Goal: Information Seeking & Learning: Learn about a topic

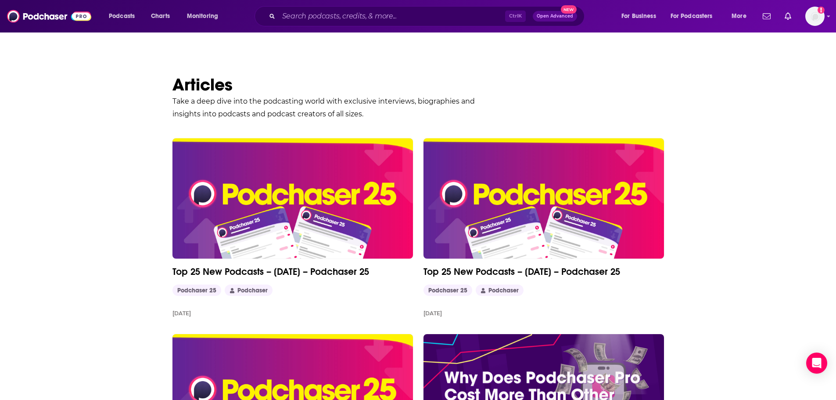
click at [323, 25] on div "Ctrl K Open Advanced New" at bounding box center [420, 16] width 330 height 20
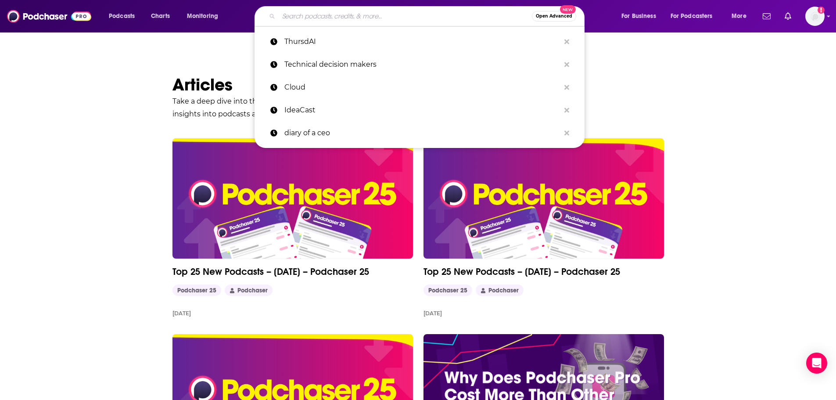
click at [324, 14] on input "Search podcasts, credits, & more..." at bounding box center [405, 16] width 253 height 14
paste input "CTO Think Podcas"
type input "CTO Think Podcas"
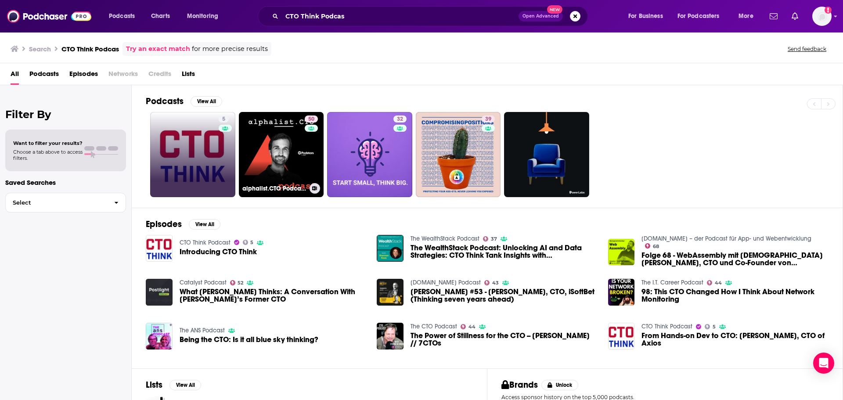
click at [203, 151] on link "5" at bounding box center [192, 154] width 85 height 85
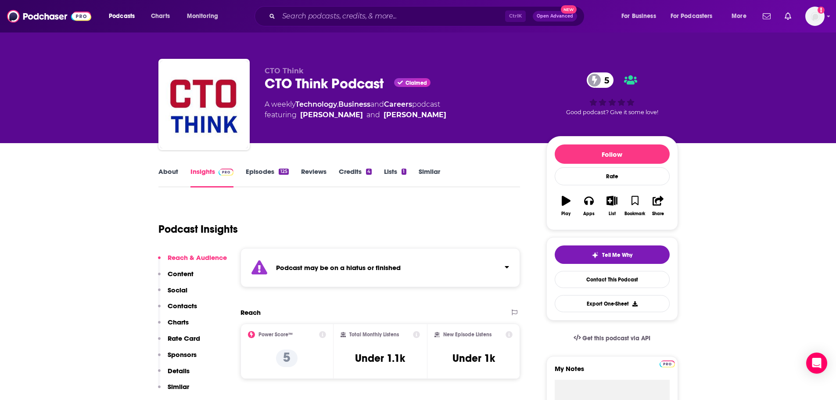
click at [265, 169] on link "Episodes 125" at bounding box center [267, 177] width 43 height 20
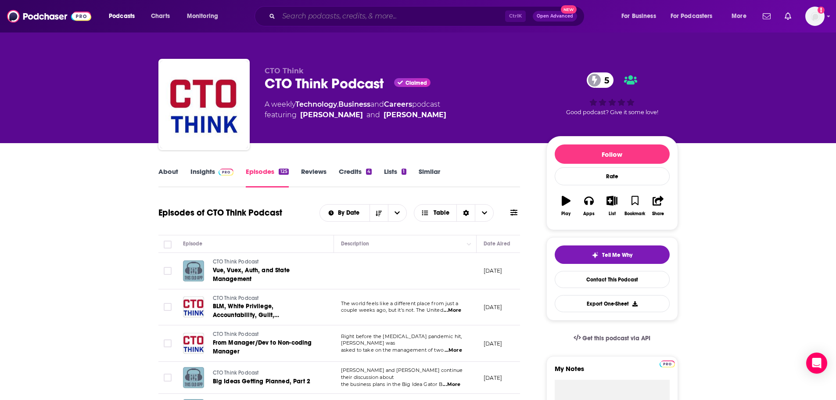
click at [378, 14] on input "Search podcasts, credits, & more..." at bounding box center [392, 16] width 226 height 14
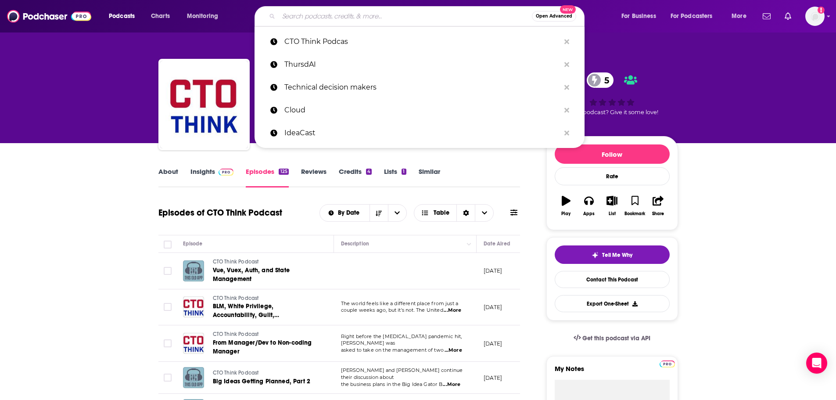
paste input "Masters of Scale with [PERSON_NAME]"
type input "Masters of Scale with [PERSON_NAME]"
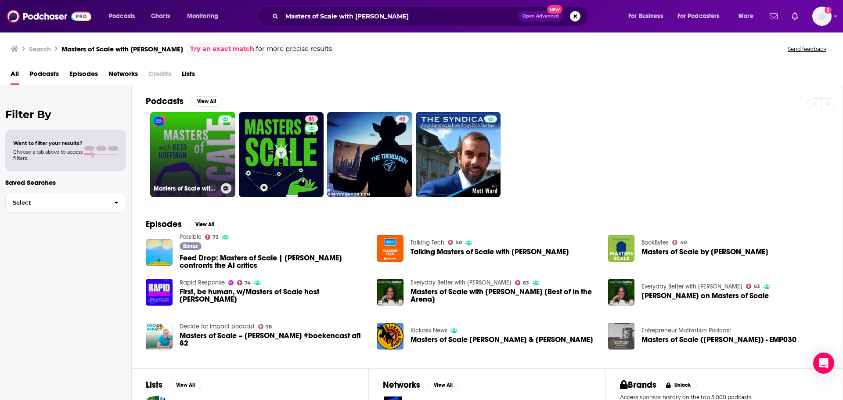
click at [202, 152] on link "Masters of Scale with [PERSON_NAME]" at bounding box center [192, 154] width 85 height 85
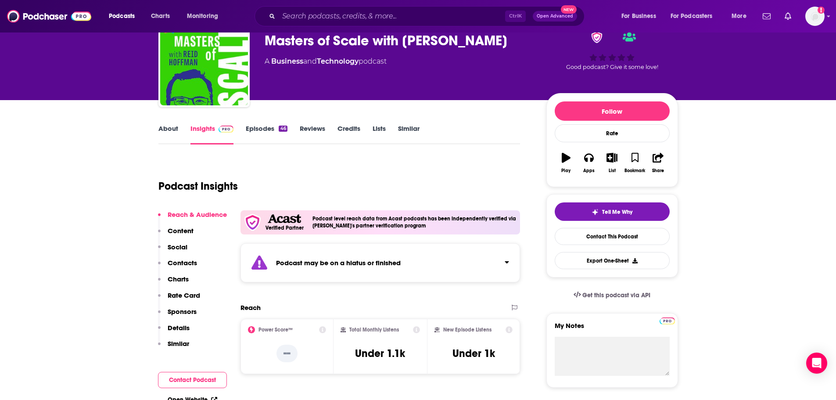
scroll to position [44, 0]
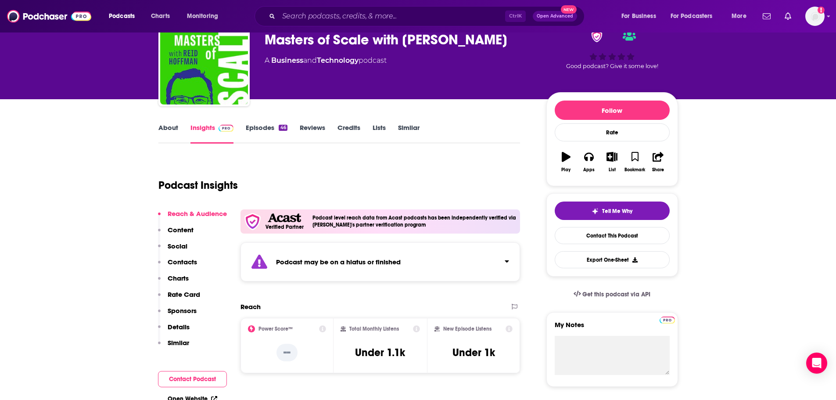
click at [270, 126] on link "Episodes 46" at bounding box center [266, 133] width 41 height 20
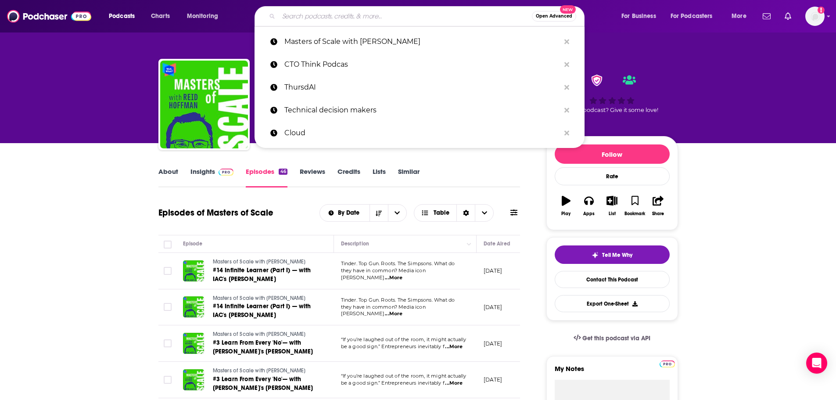
click at [321, 12] on input "Search podcasts, credits, & more..." at bounding box center [405, 16] width 253 height 14
paste input "a16z Podcast"
type input "a16z Podcast"
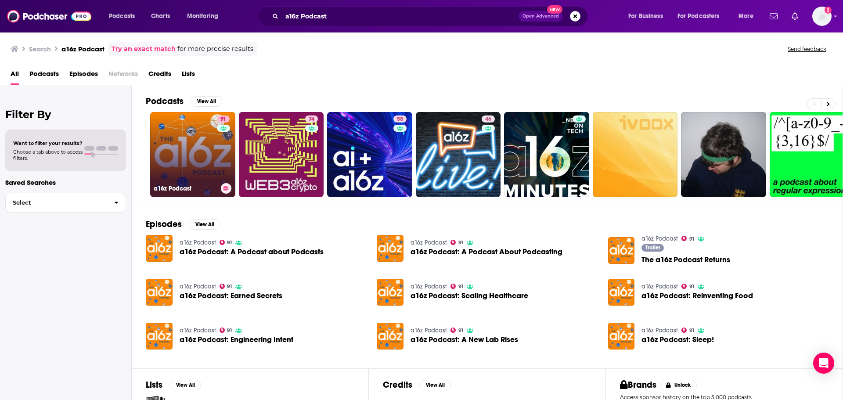
click at [194, 142] on link "91 a16z Podcast" at bounding box center [192, 154] width 85 height 85
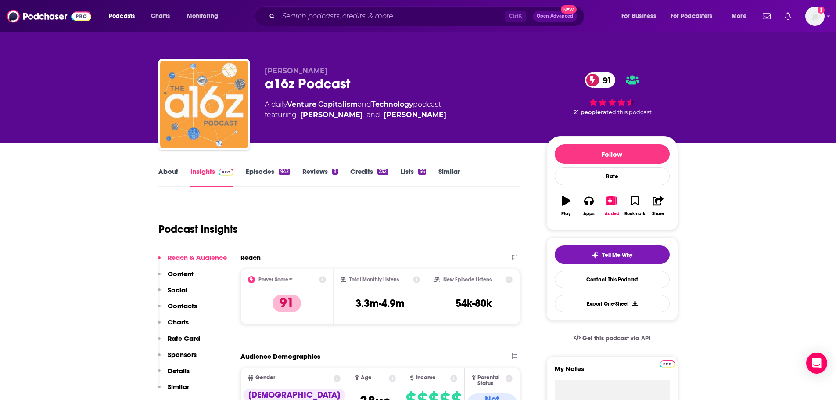
click at [229, 96] on img "a16z Podcast" at bounding box center [204, 105] width 88 height 88
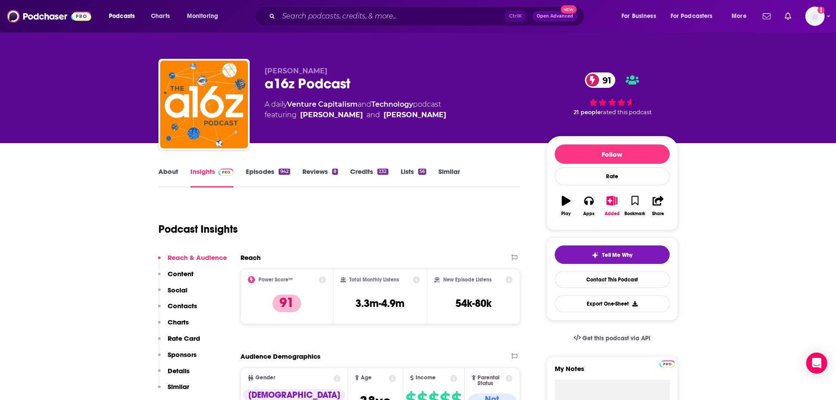
click at [101, 99] on div "[PERSON_NAME] a16z Podcast 91 A daily Venture Capitalism and Technology podcast…" at bounding box center [418, 71] width 836 height 143
click at [319, 17] on input "Search podcasts, credits, & more..." at bounding box center [392, 16] width 226 height 14
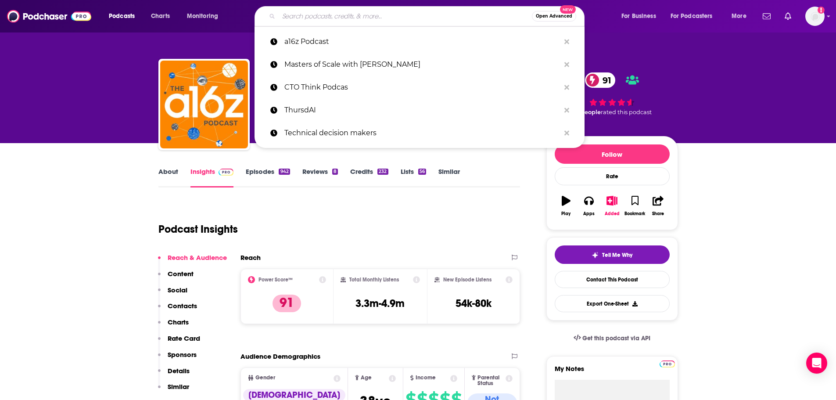
paste input "Disruptive Innovators"
type input "Disruptive Innovators"
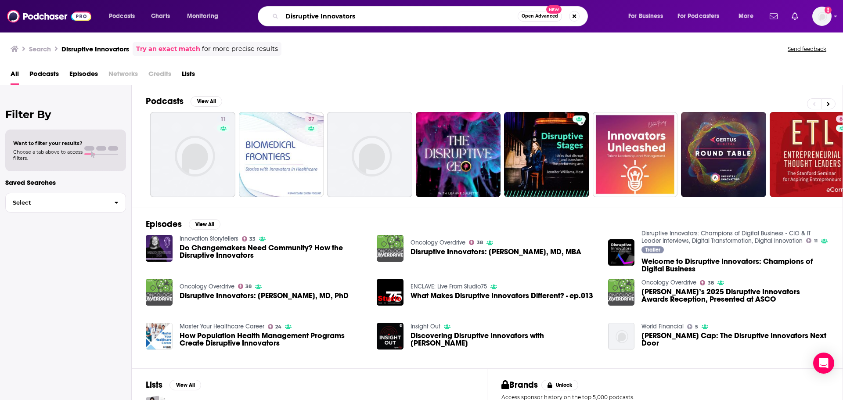
drag, startPoint x: 384, startPoint y: 18, endPoint x: 231, endPoint y: 20, distance: 153.2
click at [231, 20] on div "Podcasts Charts Monitoring Disruptive Innovators Open Advanced New For Business…" at bounding box center [432, 16] width 659 height 20
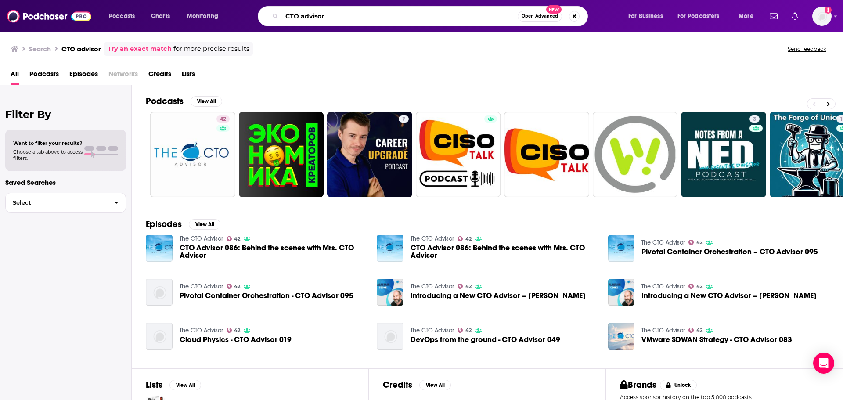
click at [325, 15] on input "CTO advisor" at bounding box center [400, 16] width 236 height 14
drag, startPoint x: 346, startPoint y: 17, endPoint x: 202, endPoint y: 15, distance: 143.5
click at [202, 15] on div "Podcasts Charts Monitoring CTO advisor Open Advanced New For Business For Podca…" at bounding box center [432, 16] width 659 height 20
paste input "Tech [DATE]"
type input "Tech [DATE]"
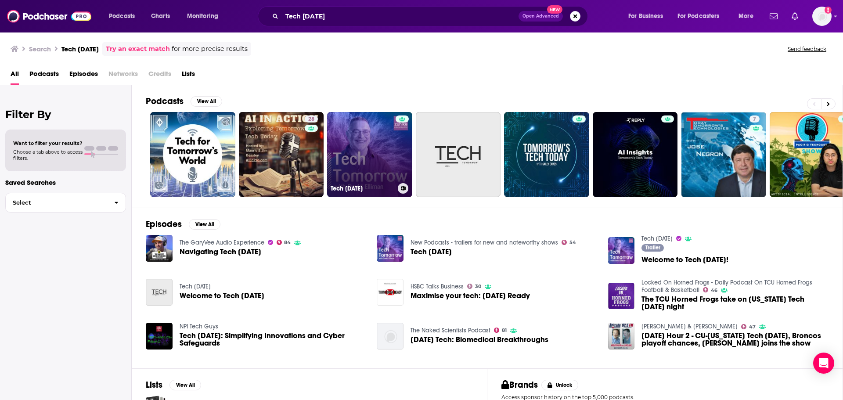
click at [387, 157] on link "Tech [DATE]" at bounding box center [369, 154] width 85 height 85
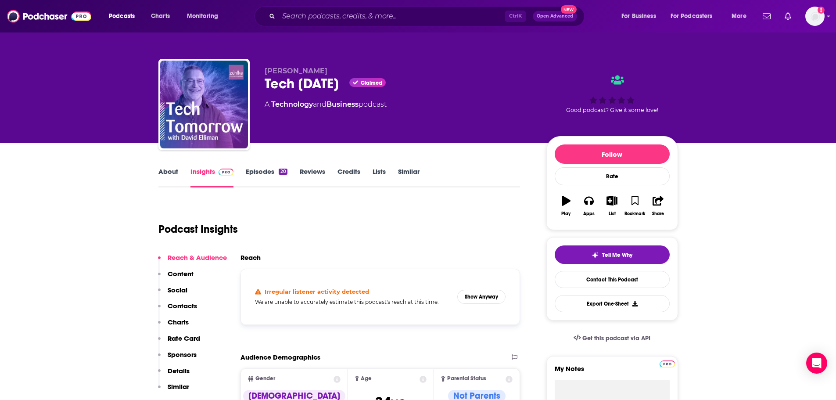
click at [172, 173] on link "About" at bounding box center [168, 177] width 20 height 20
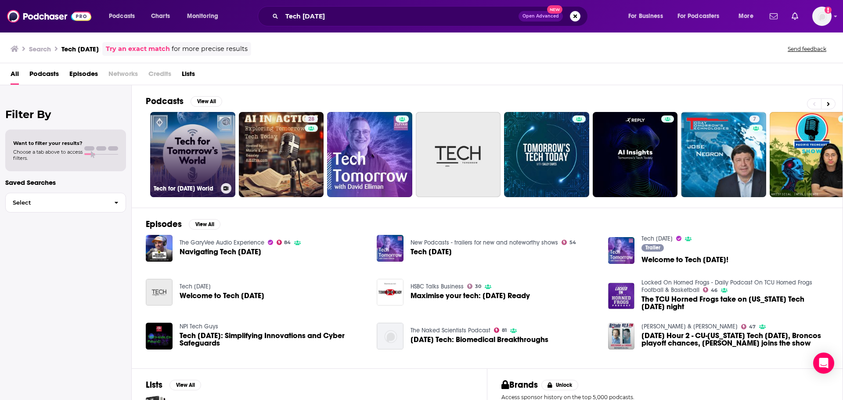
click at [202, 148] on link "Tech for [DATE] World" at bounding box center [192, 154] width 85 height 85
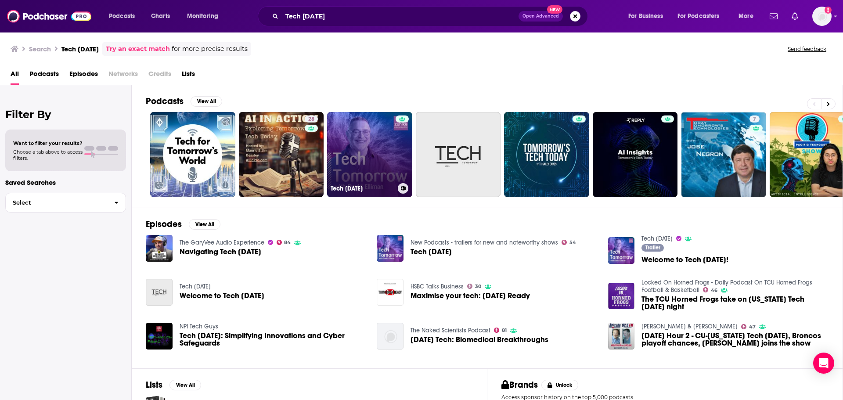
click at [374, 156] on link "Tech [DATE]" at bounding box center [369, 154] width 85 height 85
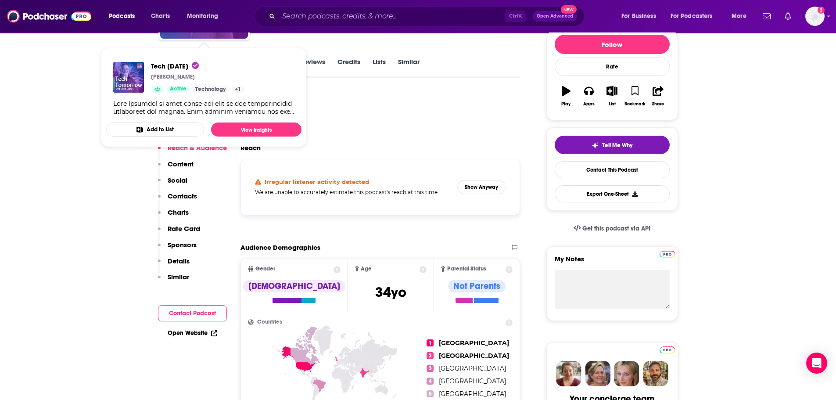
scroll to position [132, 0]
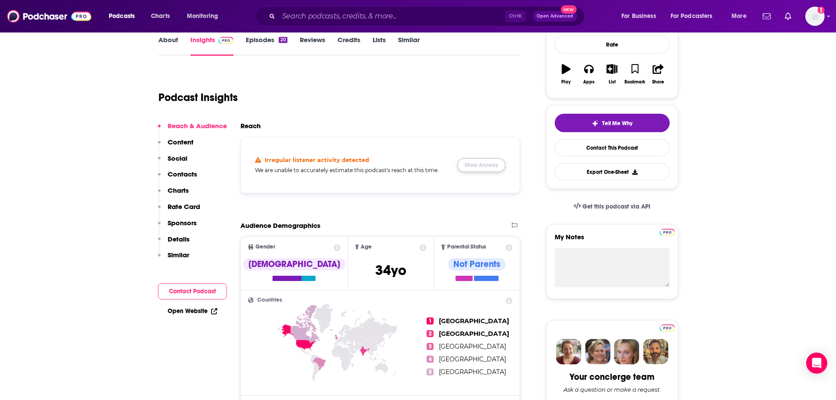
click at [485, 165] on button "Show Anyway" at bounding box center [481, 165] width 48 height 14
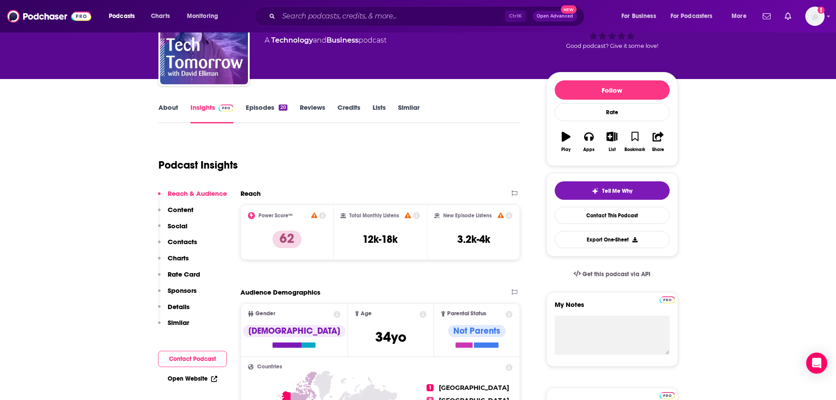
scroll to position [0, 0]
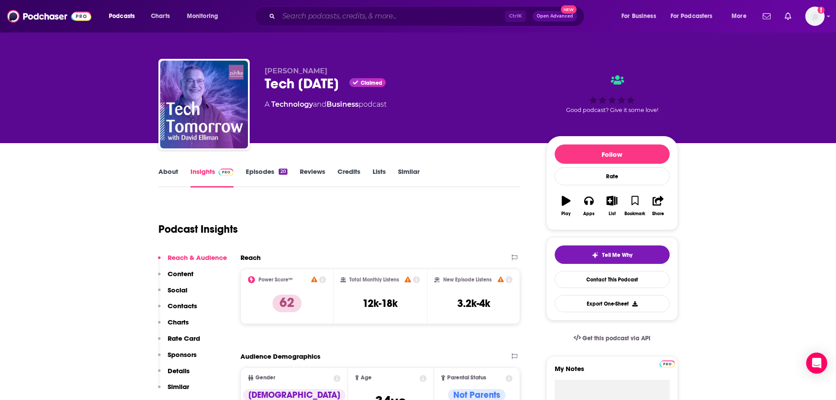
click at [359, 14] on input "Search podcasts, credits, & more..." at bounding box center [392, 16] width 226 height 14
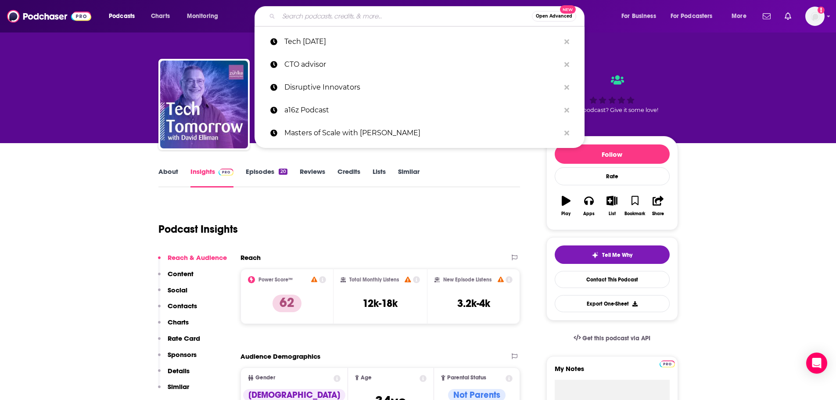
paste input "Analytics Insight"
type input "Analytics Insight"
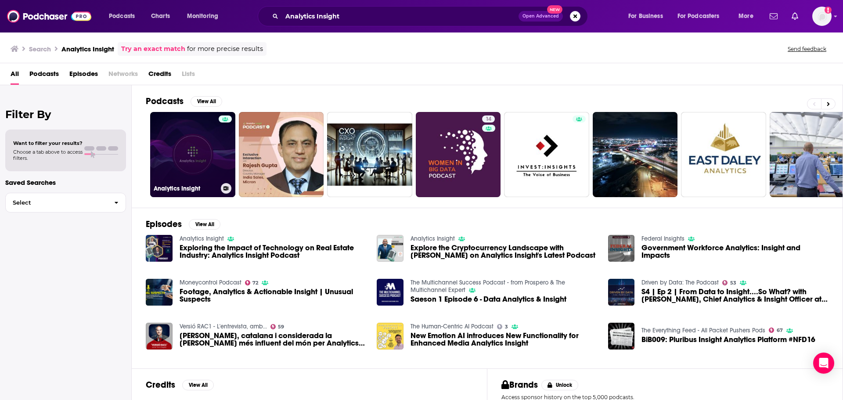
click at [201, 150] on link "Analytics Insight" at bounding box center [192, 154] width 85 height 85
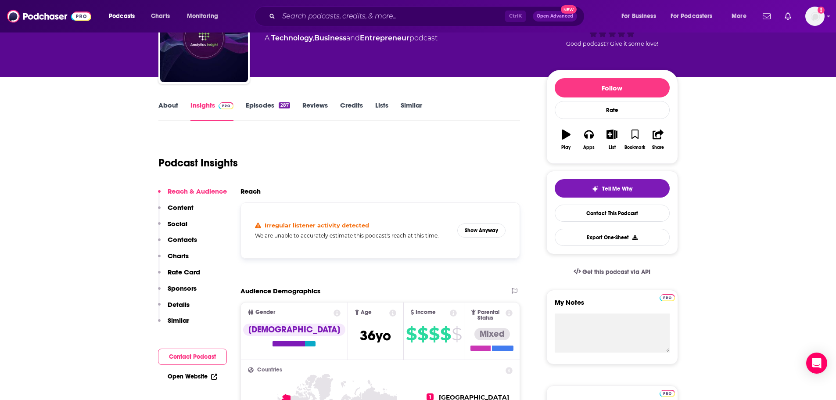
scroll to position [88, 0]
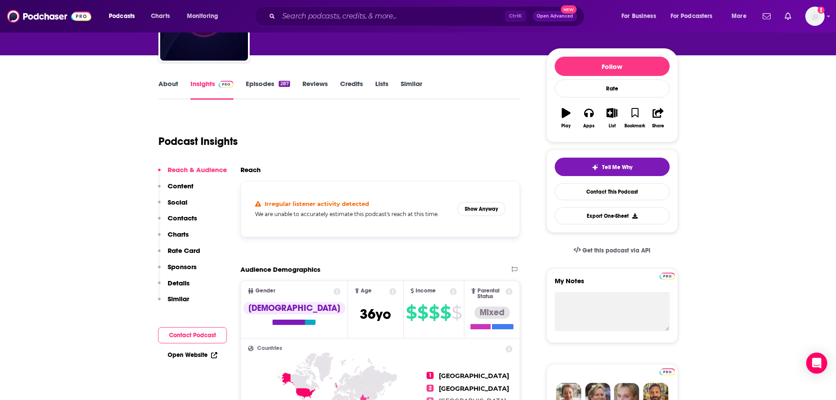
click at [266, 83] on link "Episodes 287" at bounding box center [268, 89] width 44 height 20
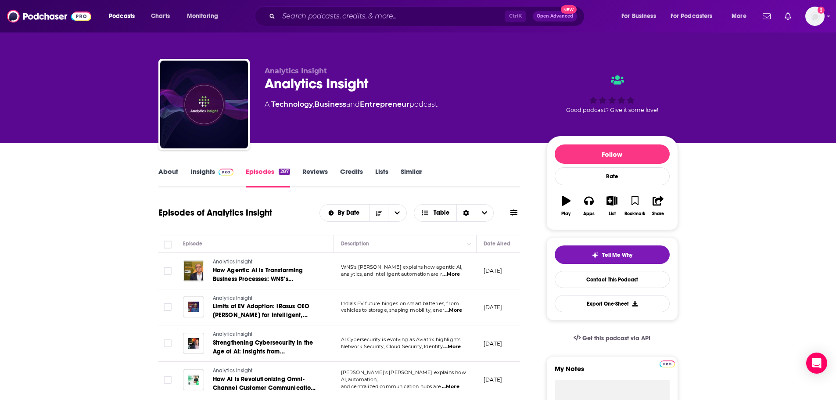
click at [175, 172] on link "About" at bounding box center [168, 177] width 20 height 20
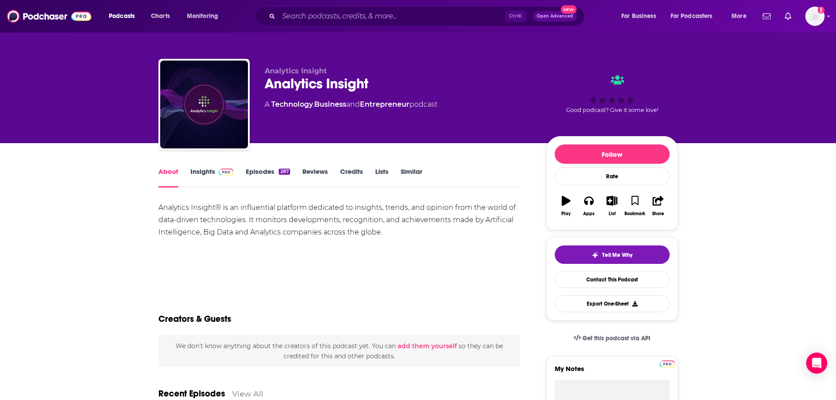
click at [206, 172] on link "Insights" at bounding box center [211, 177] width 43 height 20
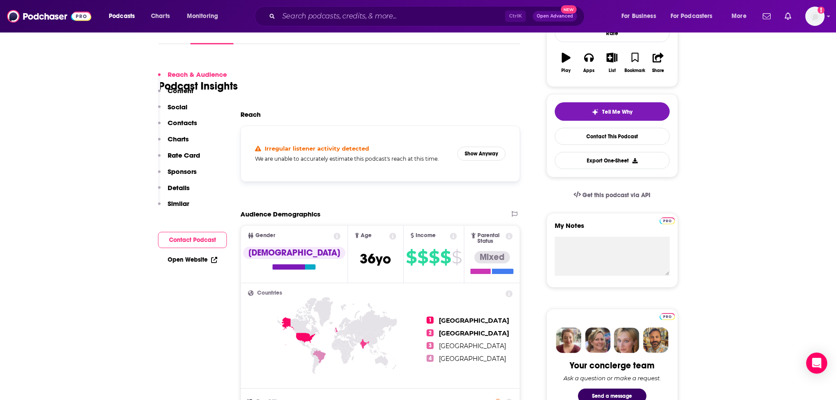
scroll to position [176, 0]
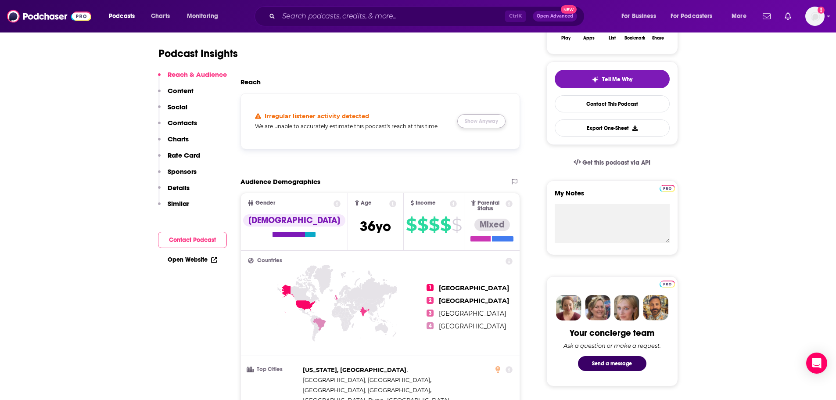
click at [488, 118] on button "Show Anyway" at bounding box center [481, 121] width 48 height 14
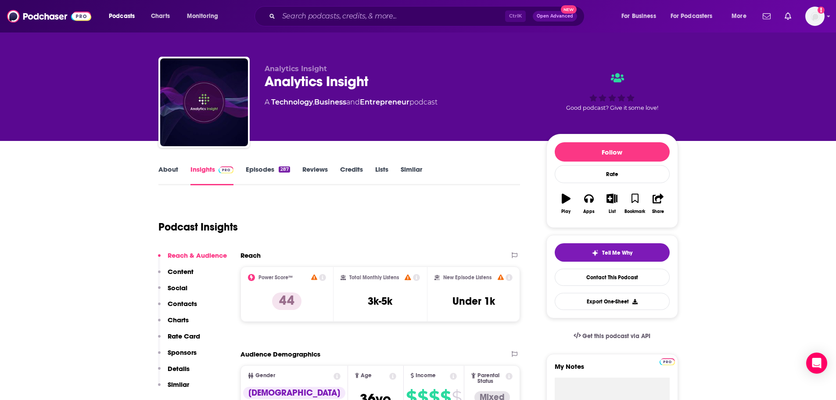
scroll to position [0, 0]
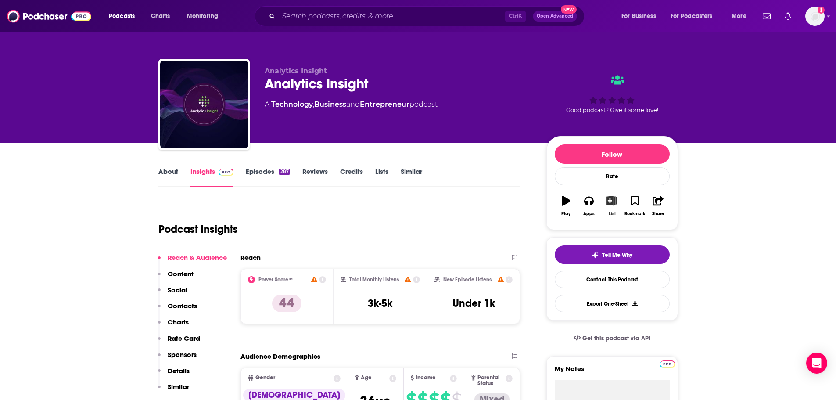
click at [613, 202] on icon "button" at bounding box center [612, 201] width 11 height 10
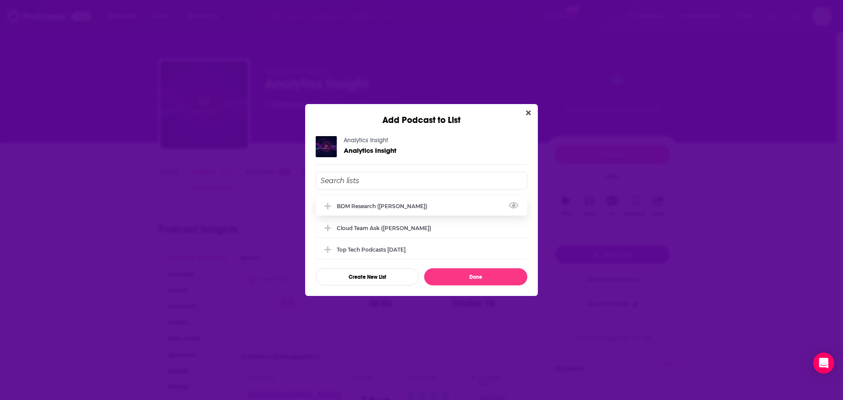
click at [355, 205] on div "BDM Research ([PERSON_NAME])" at bounding box center [385, 206] width 96 height 7
click at [474, 276] on button "Done" at bounding box center [475, 276] width 103 height 17
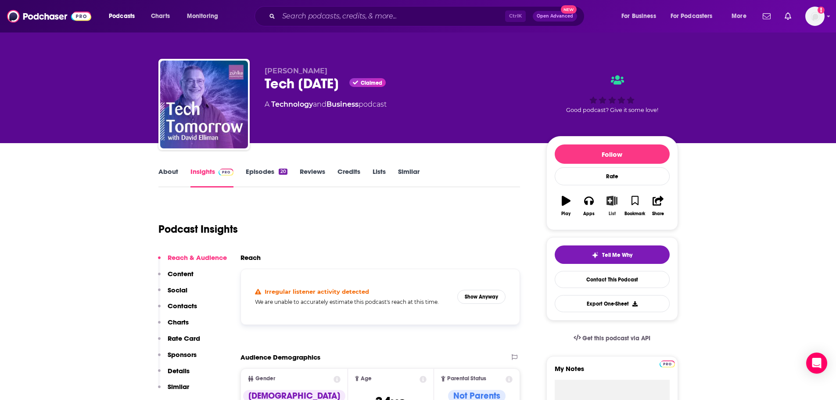
click at [611, 201] on icon "button" at bounding box center [612, 201] width 11 height 10
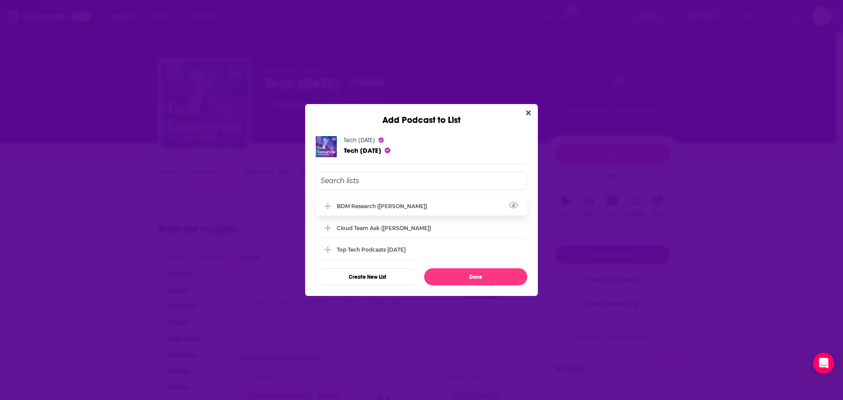
click at [340, 205] on div "BDM Research ([PERSON_NAME])" at bounding box center [385, 206] width 96 height 7
click at [487, 275] on button "Done" at bounding box center [475, 276] width 103 height 17
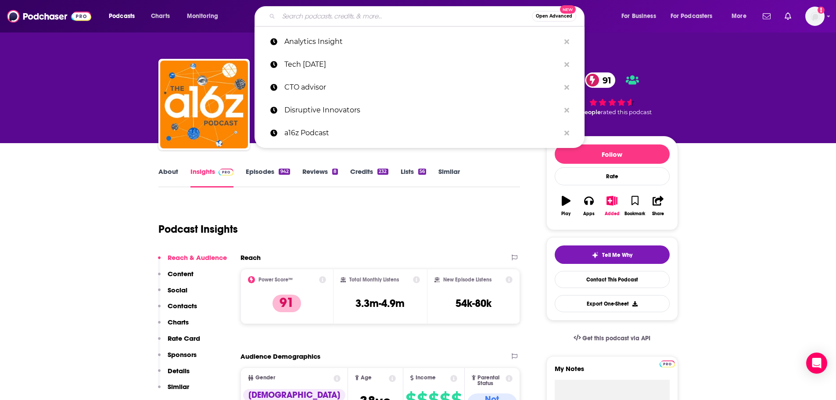
click at [367, 15] on input "Search podcasts, credits, & more..." at bounding box center [405, 16] width 253 height 14
paste input "The AI Times"
type input "The AI Times"
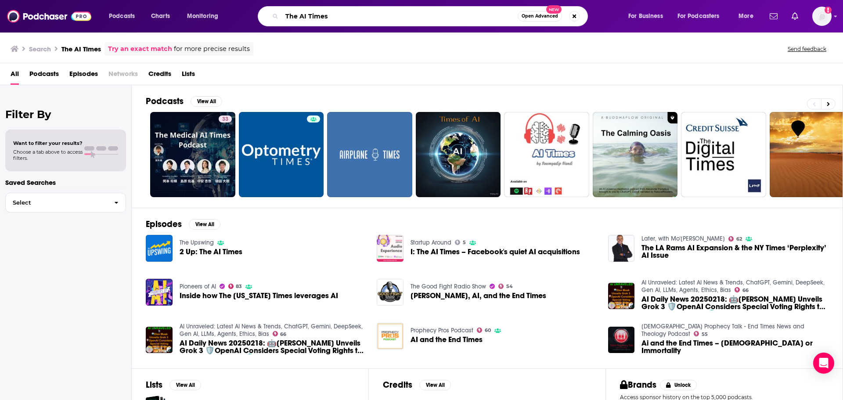
click at [302, 15] on input "The AI Times" at bounding box center [400, 16] width 236 height 14
type input "The Times"
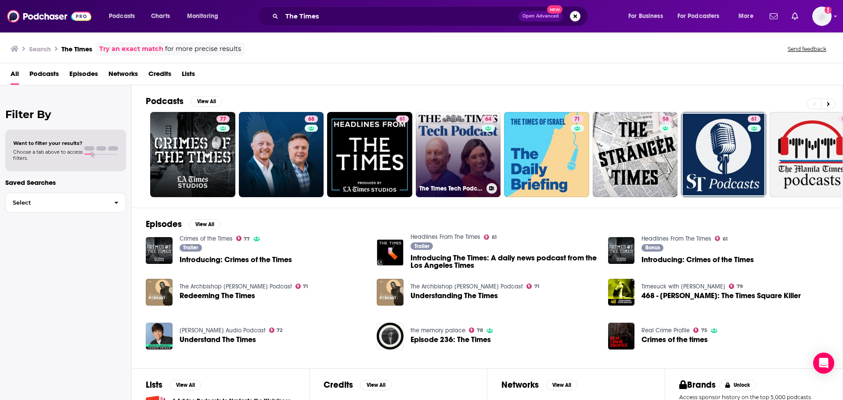
click at [466, 158] on link "64 The Times Tech Podcast" at bounding box center [458, 154] width 85 height 85
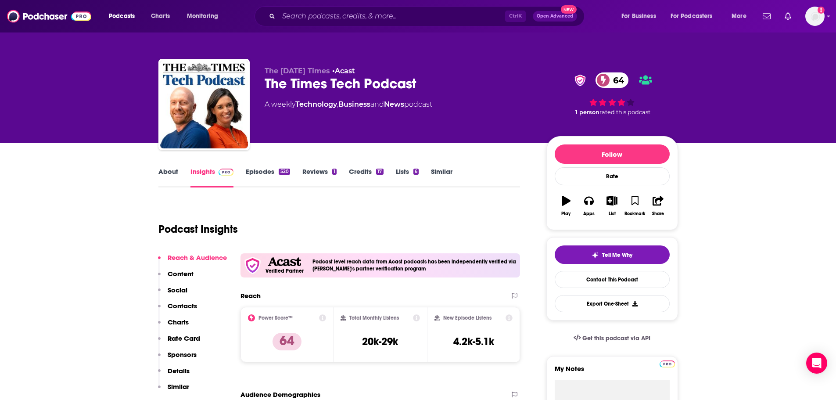
drag, startPoint x: 93, startPoint y: 176, endPoint x: 101, endPoint y: 169, distance: 10.6
click at [613, 206] on button "List" at bounding box center [611, 206] width 23 height 32
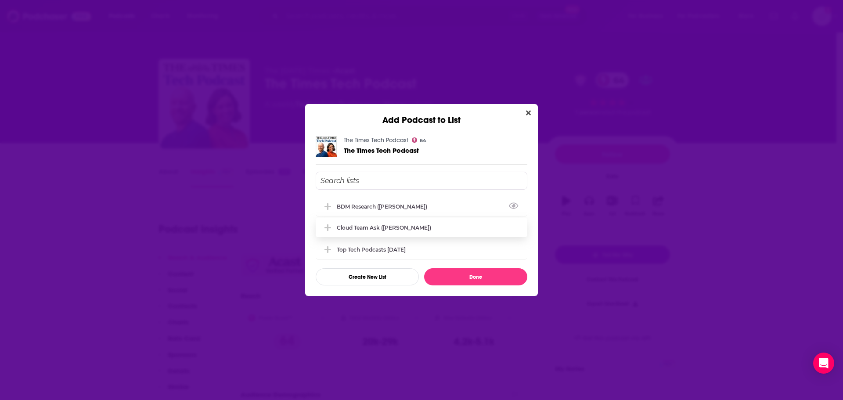
click at [374, 203] on div "BDM Research ([PERSON_NAME])" at bounding box center [385, 206] width 96 height 7
click at [490, 278] on button "Done" at bounding box center [475, 276] width 103 height 17
